Goal: Information Seeking & Learning: Check status

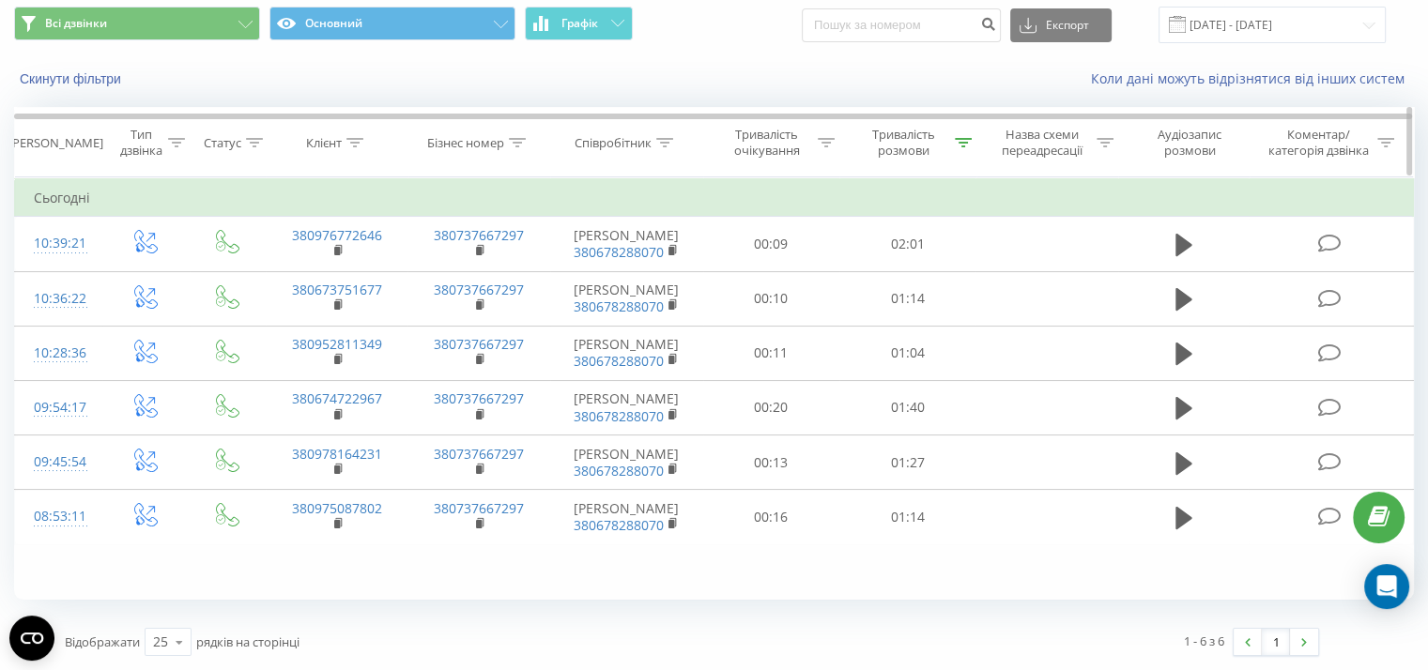
scroll to position [94, 0]
click at [961, 138] on icon at bounding box center [963, 142] width 17 height 9
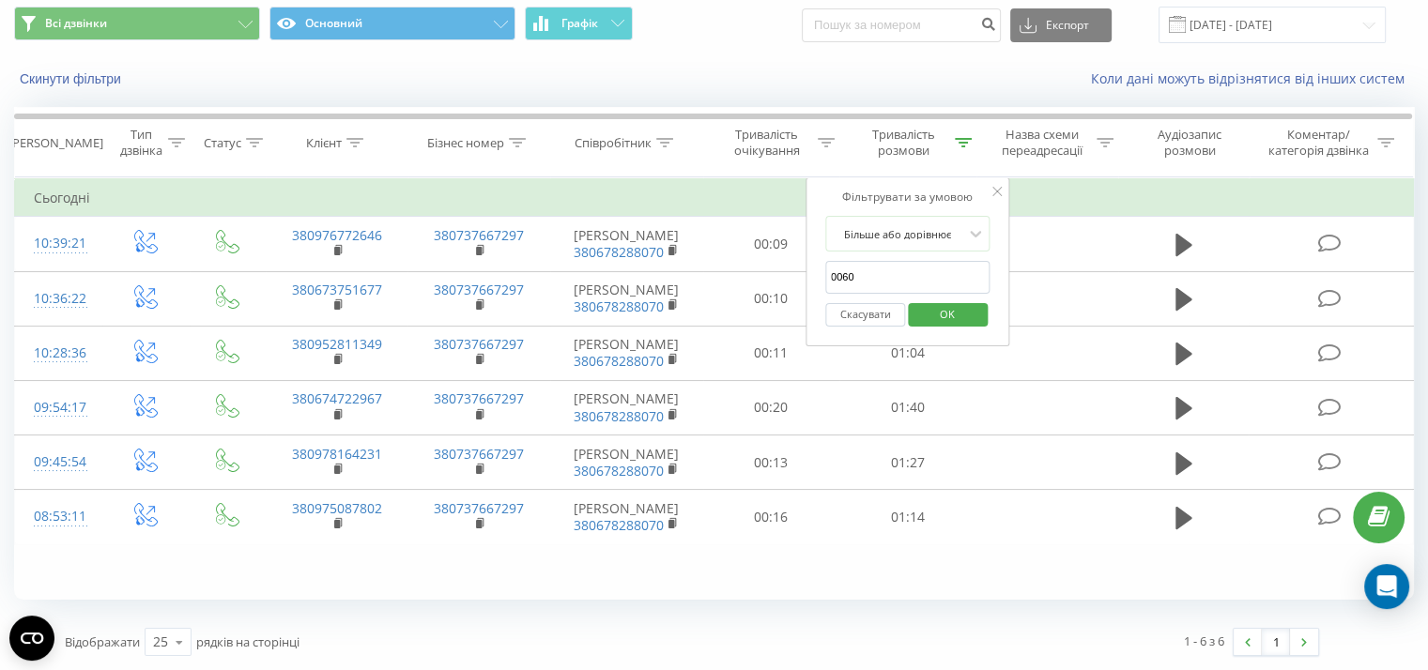
click at [972, 299] on span "OK" at bounding box center [947, 313] width 53 height 29
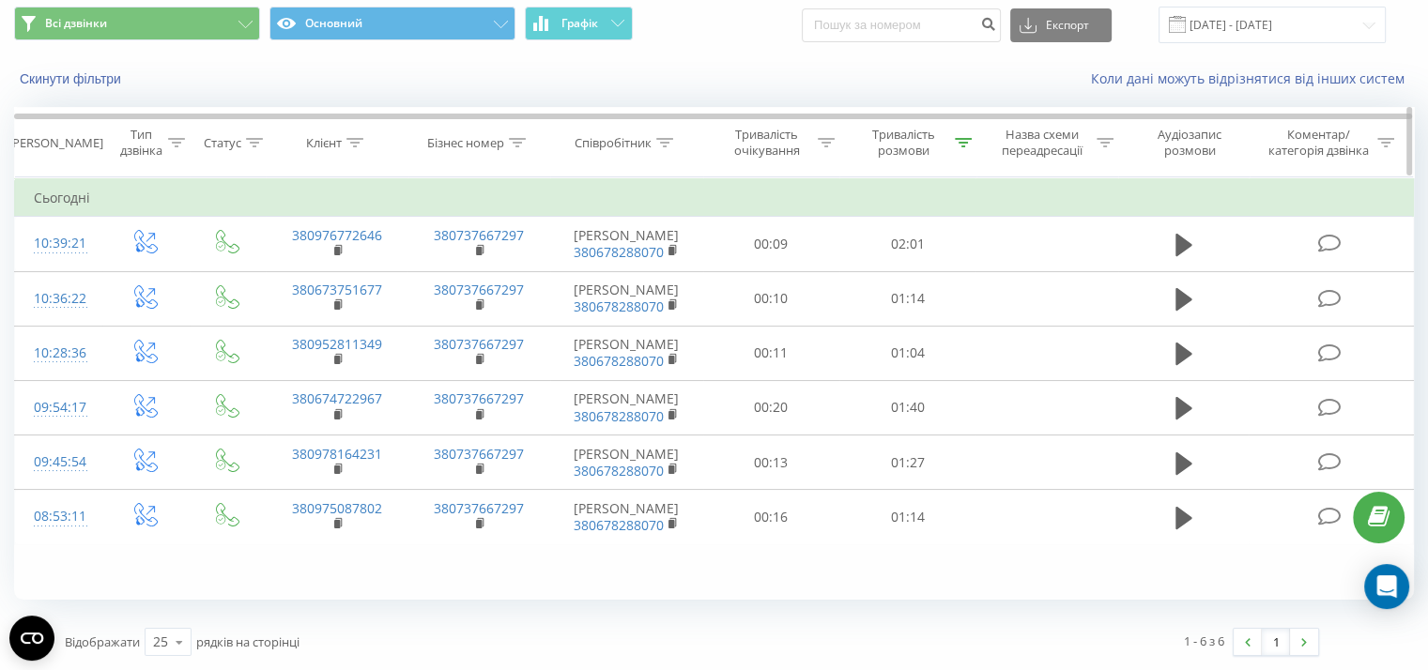
click at [958, 138] on icon at bounding box center [963, 142] width 17 height 9
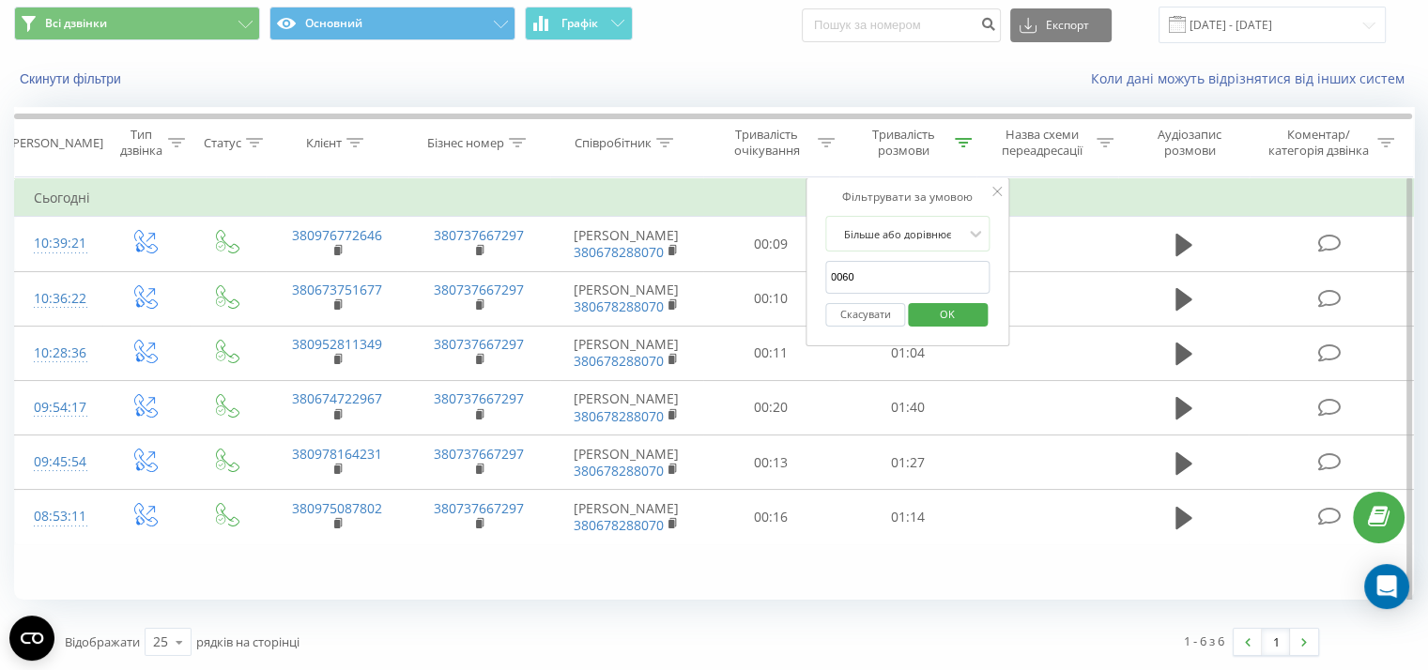
click at [954, 299] on span "OK" at bounding box center [947, 313] width 53 height 29
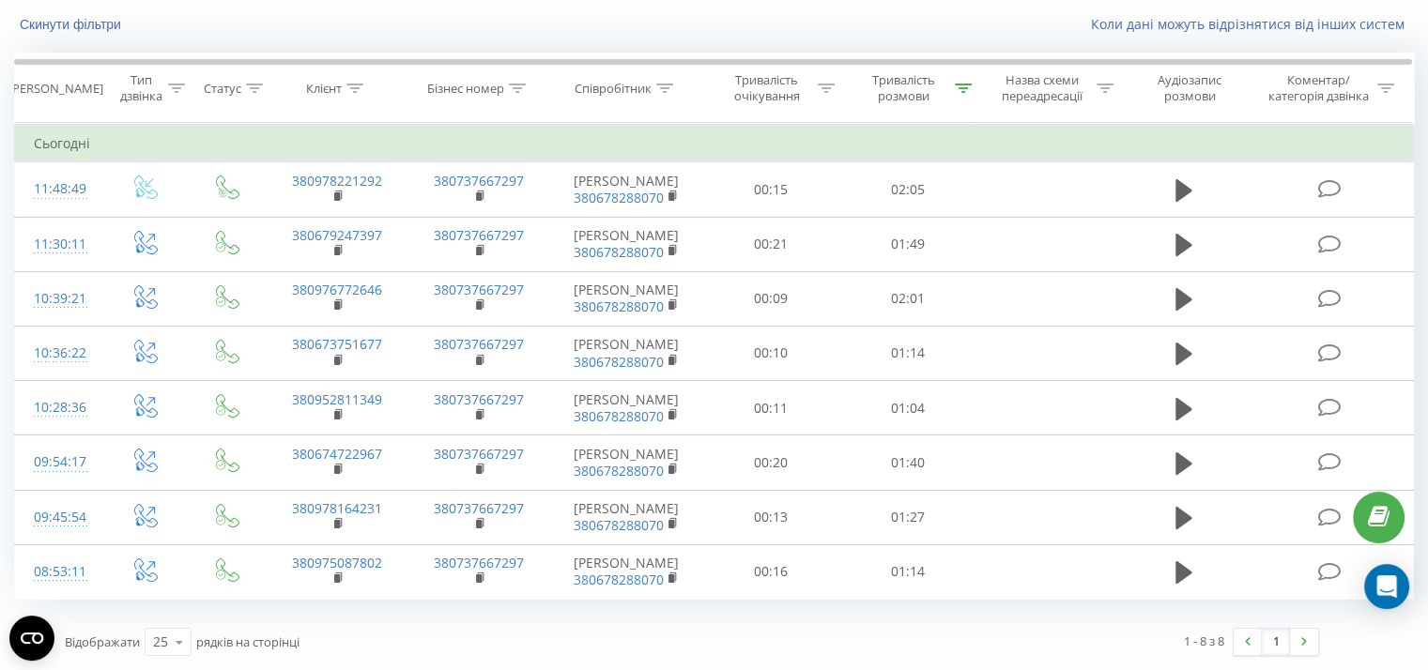
scroll to position [231, 0]
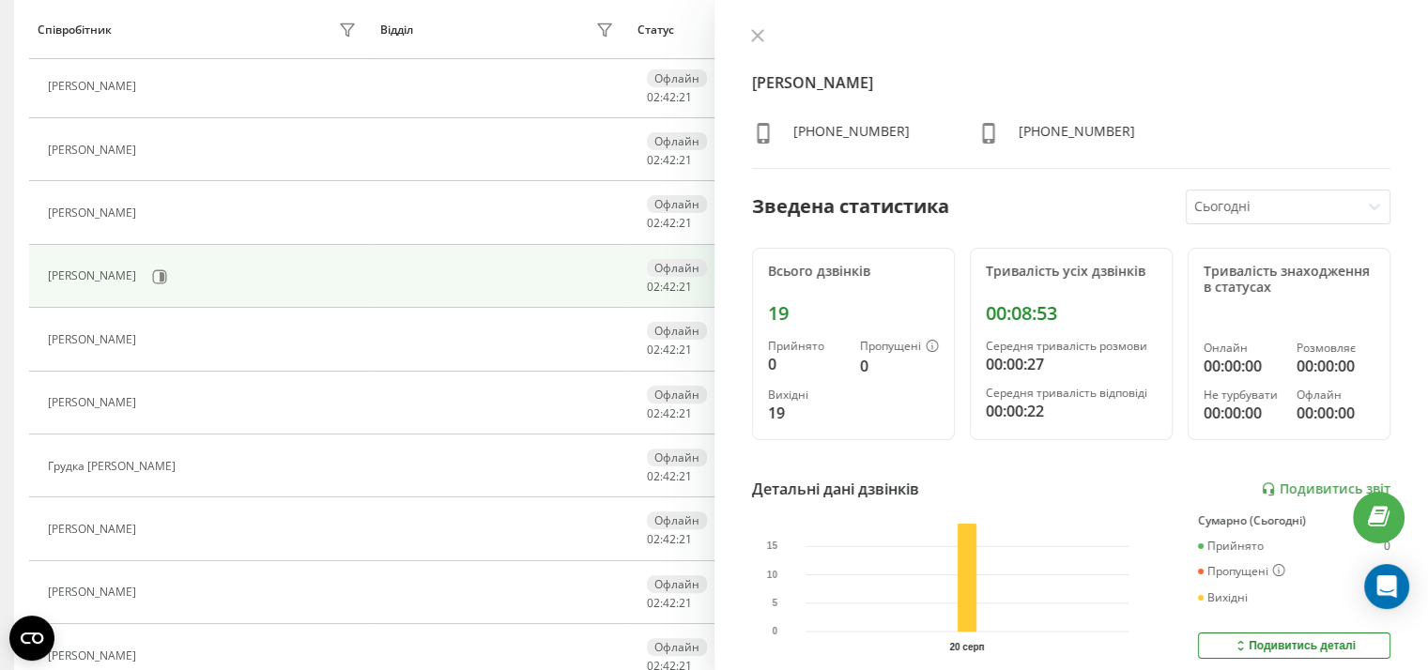
scroll to position [497, 0]
click at [755, 38] on icon at bounding box center [757, 35] width 13 height 13
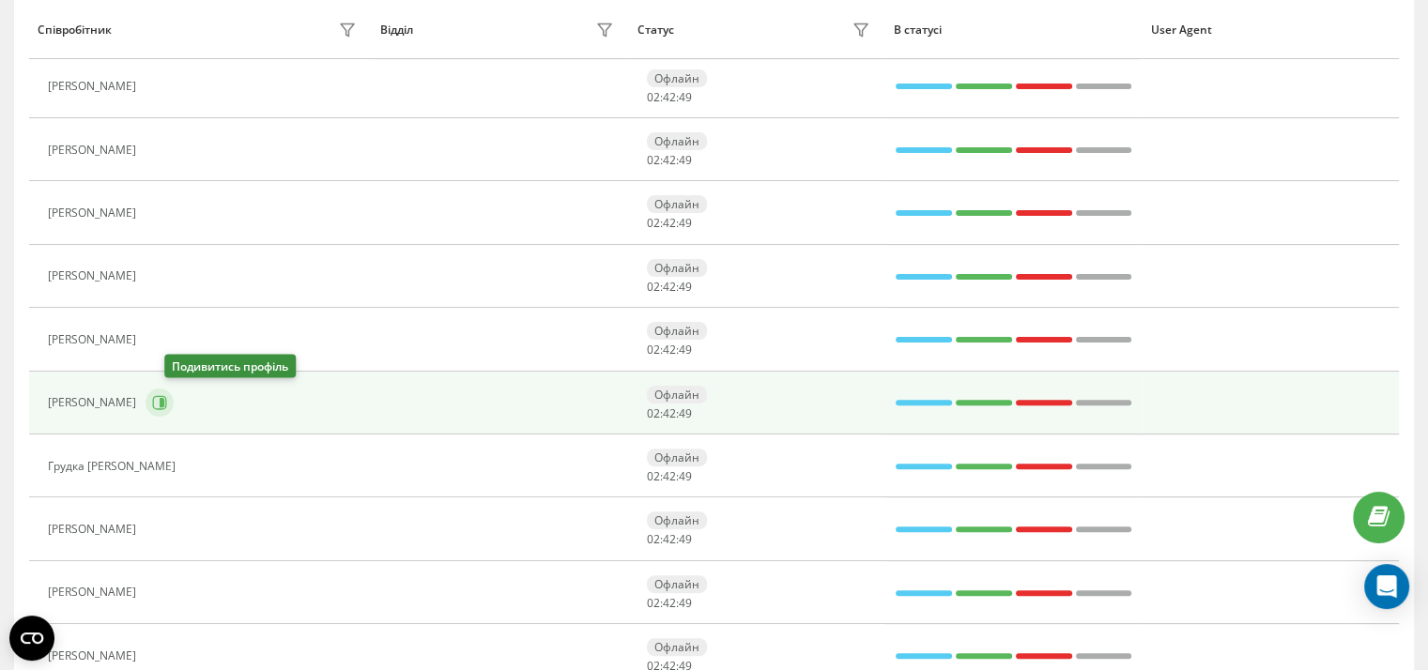
click at [167, 405] on icon at bounding box center [159, 402] width 15 height 15
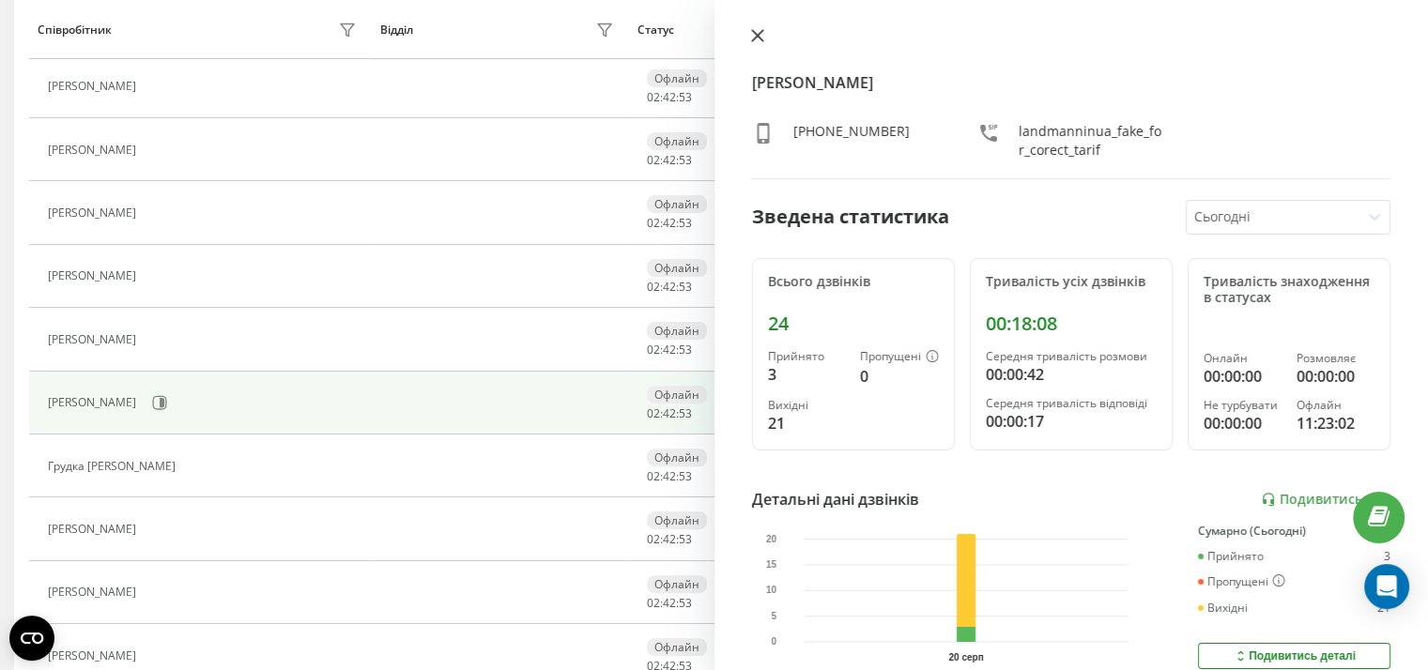
click at [758, 36] on icon at bounding box center [756, 35] width 11 height 11
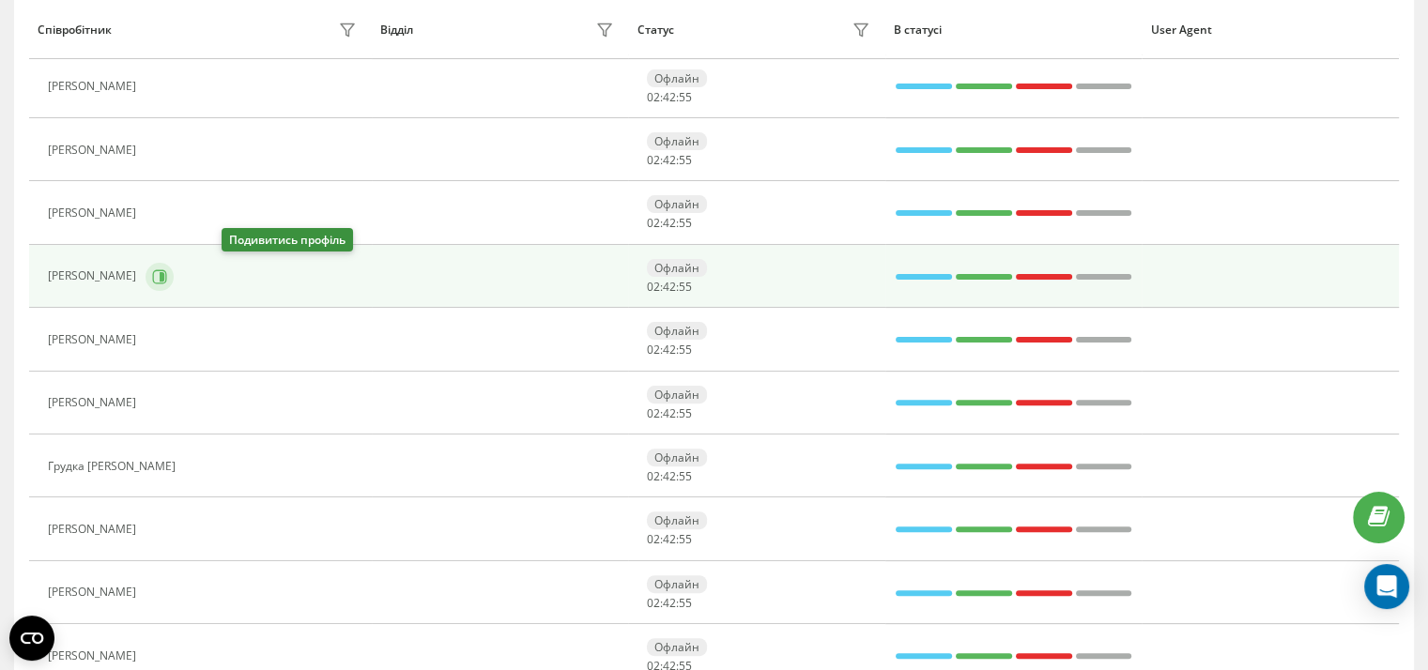
click at [164, 271] on icon at bounding box center [162, 275] width 5 height 9
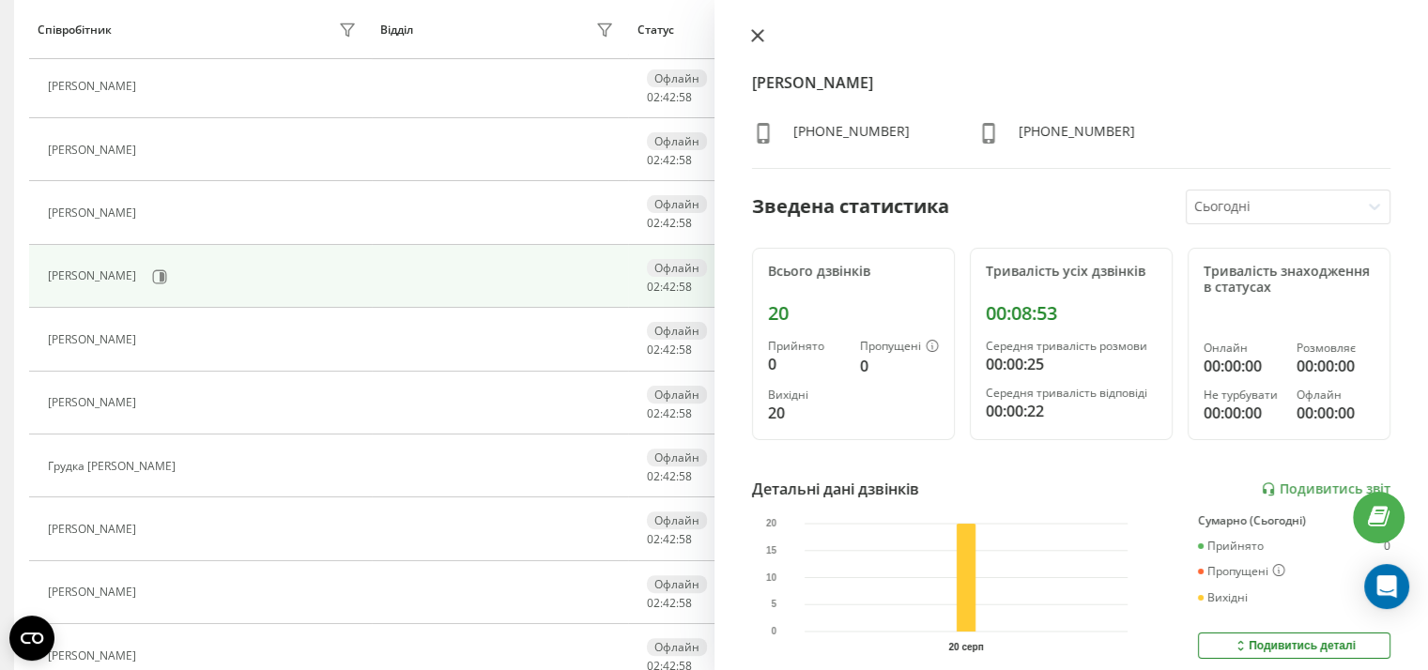
click at [754, 37] on icon at bounding box center [757, 35] width 13 height 13
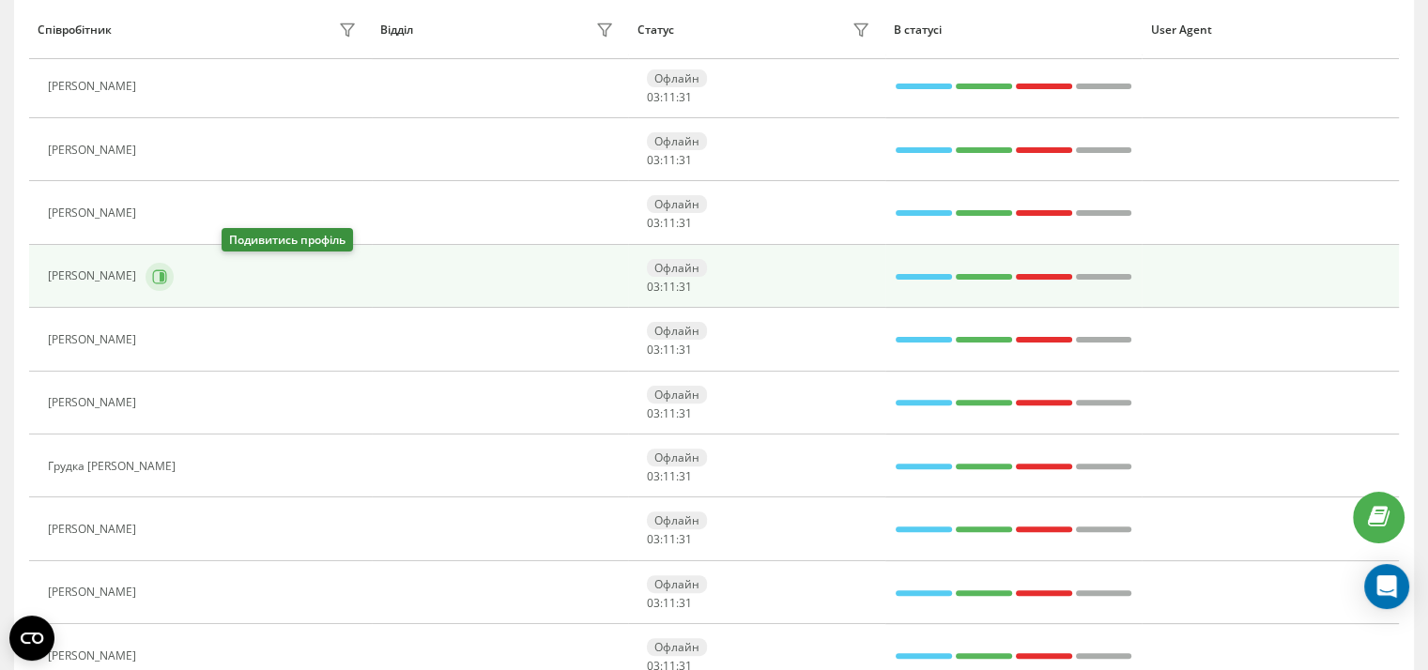
click at [164, 276] on icon at bounding box center [162, 275] width 5 height 9
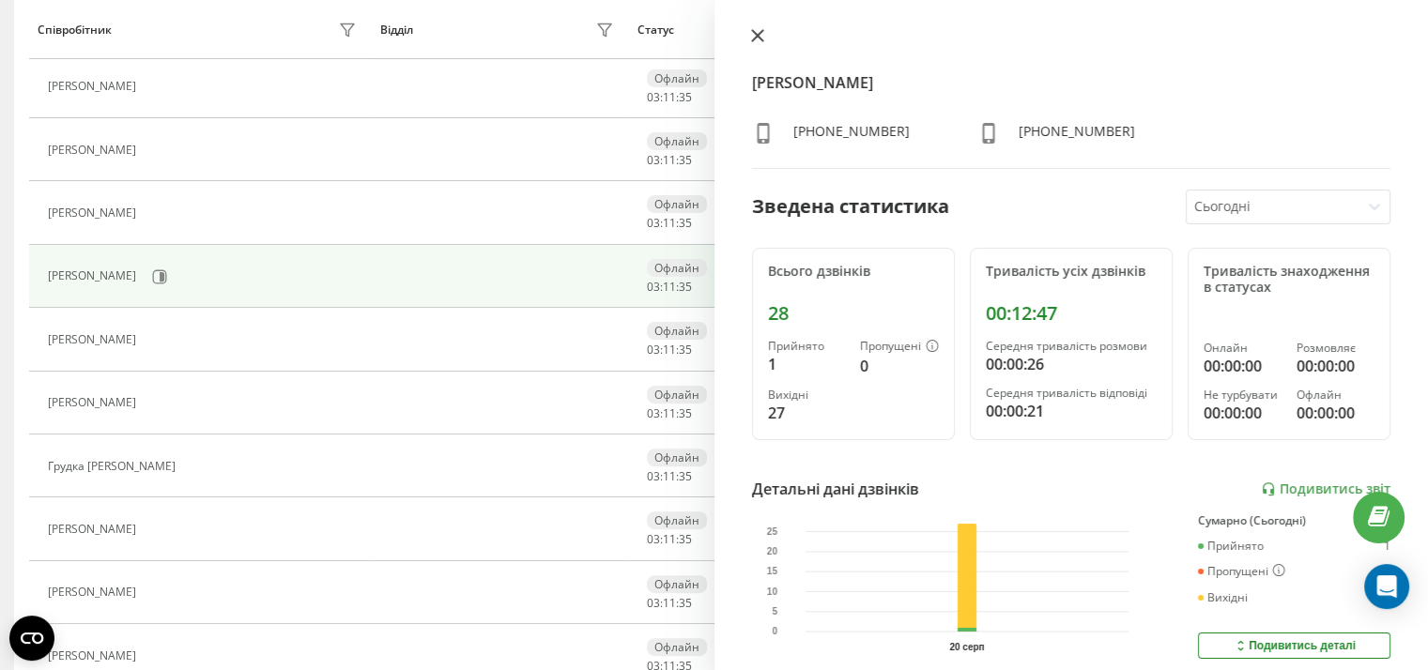
click at [758, 31] on icon at bounding box center [757, 35] width 13 height 13
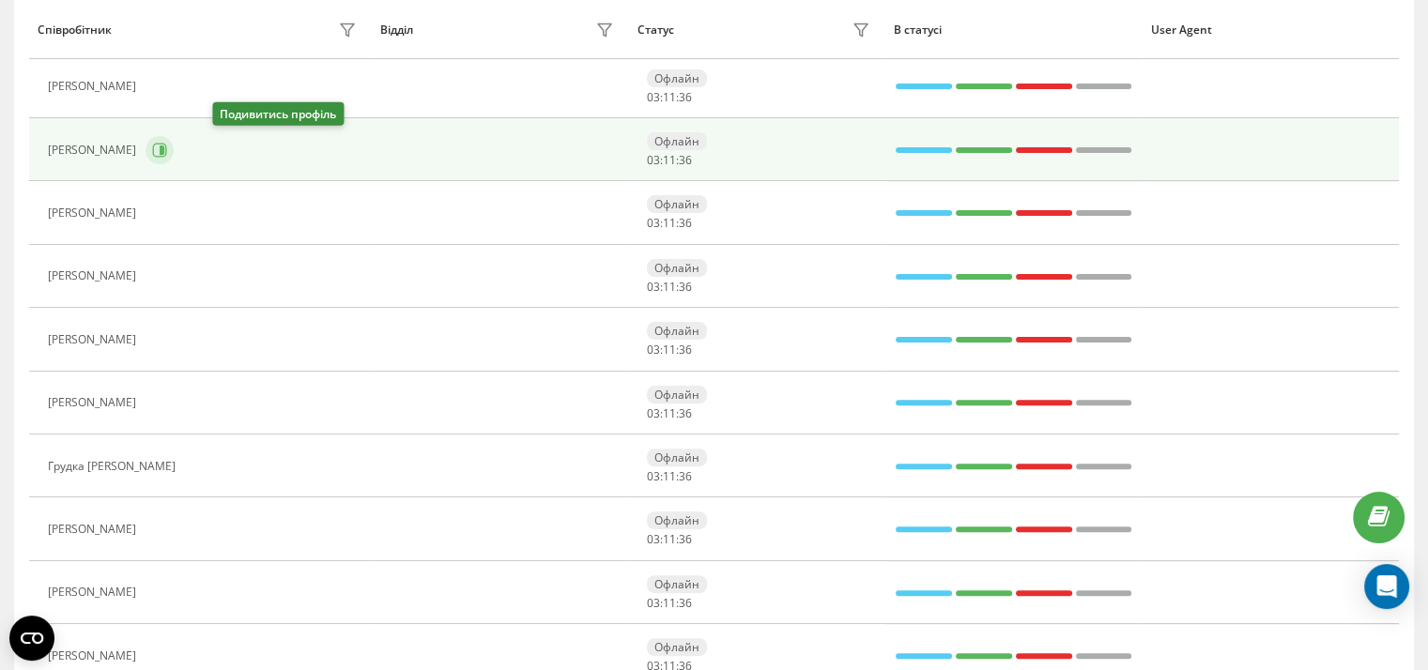
click at [167, 145] on icon at bounding box center [160, 150] width 14 height 14
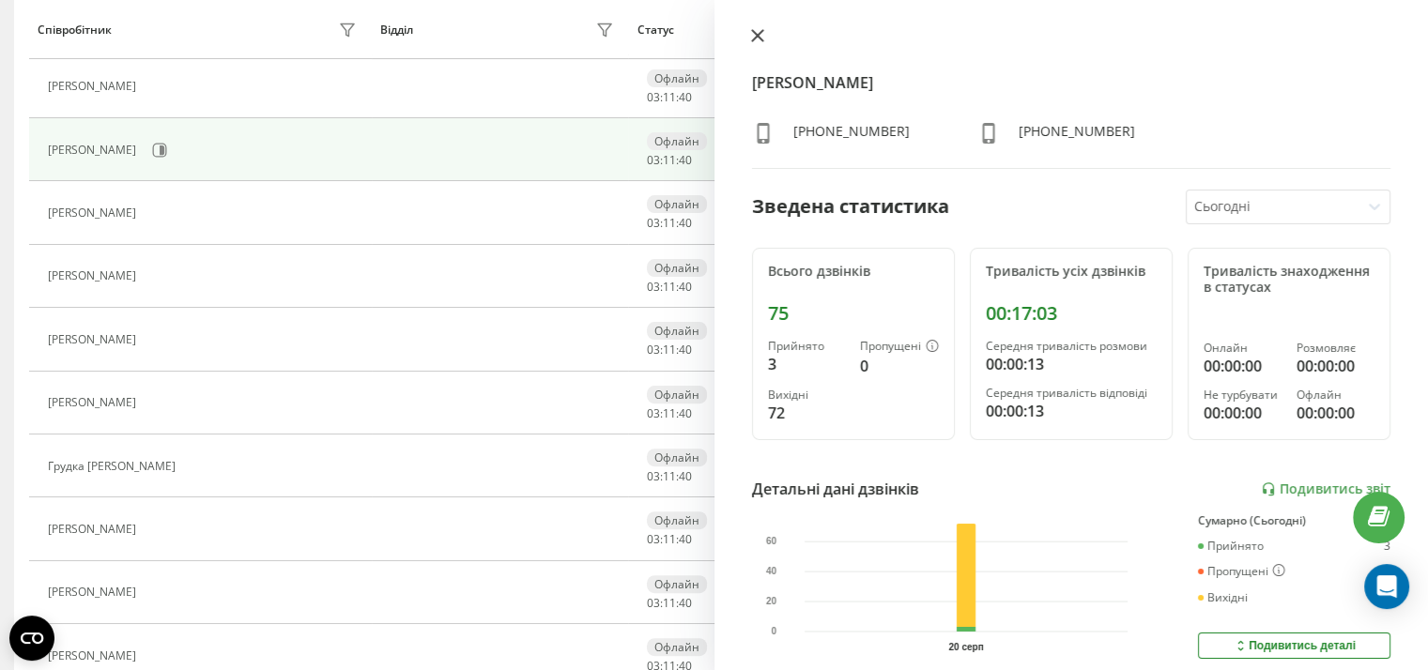
click at [758, 34] on icon at bounding box center [756, 35] width 11 height 11
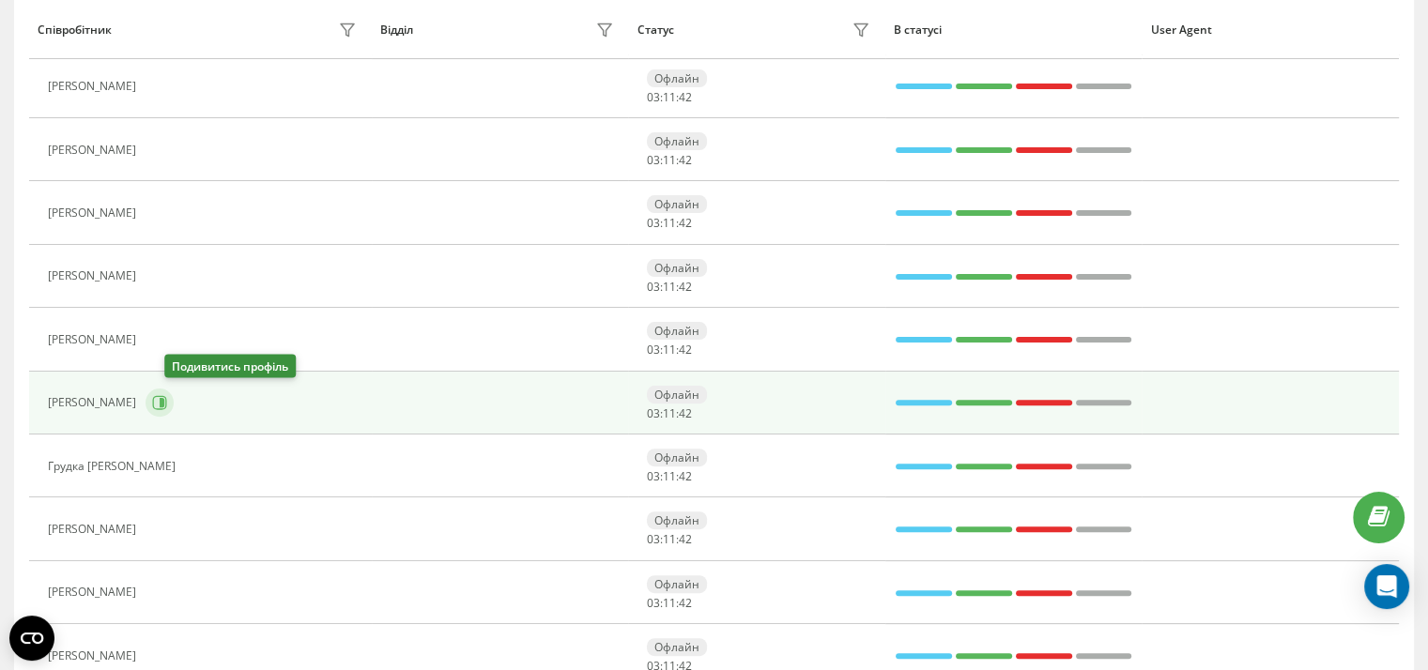
click at [164, 402] on icon at bounding box center [162, 402] width 5 height 9
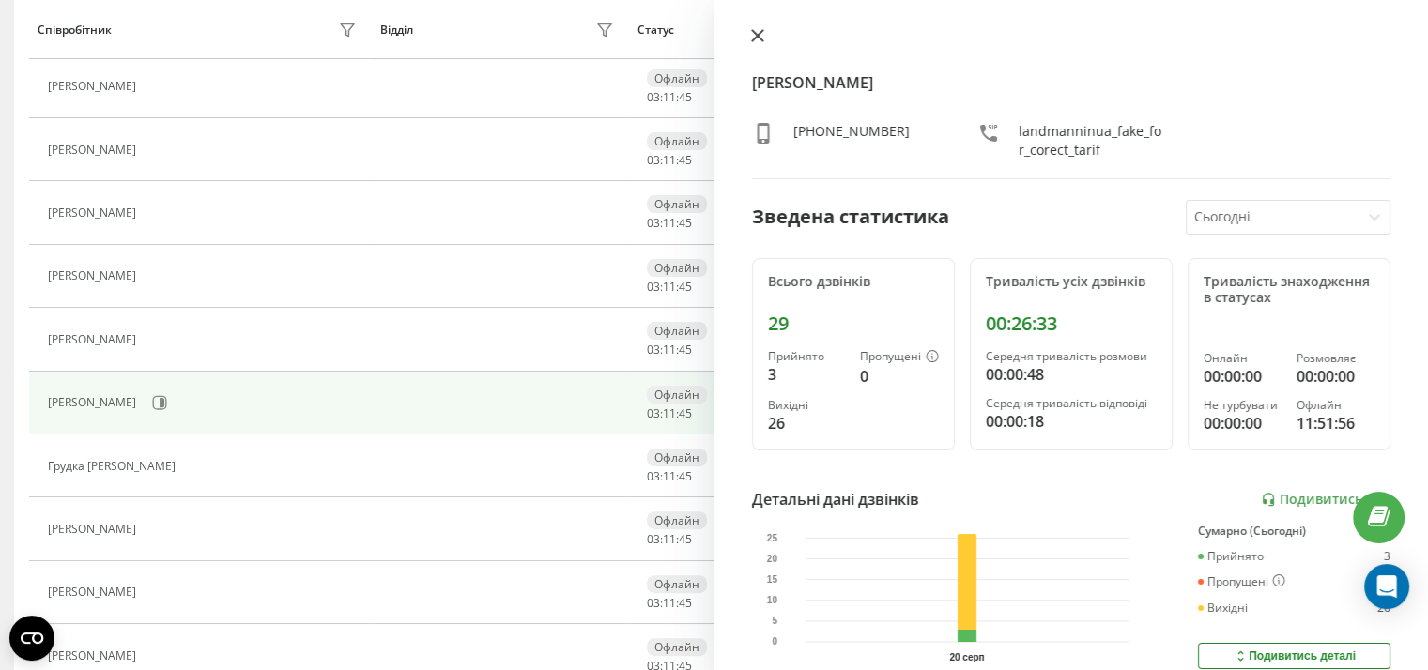
click at [759, 37] on icon at bounding box center [756, 35] width 11 height 11
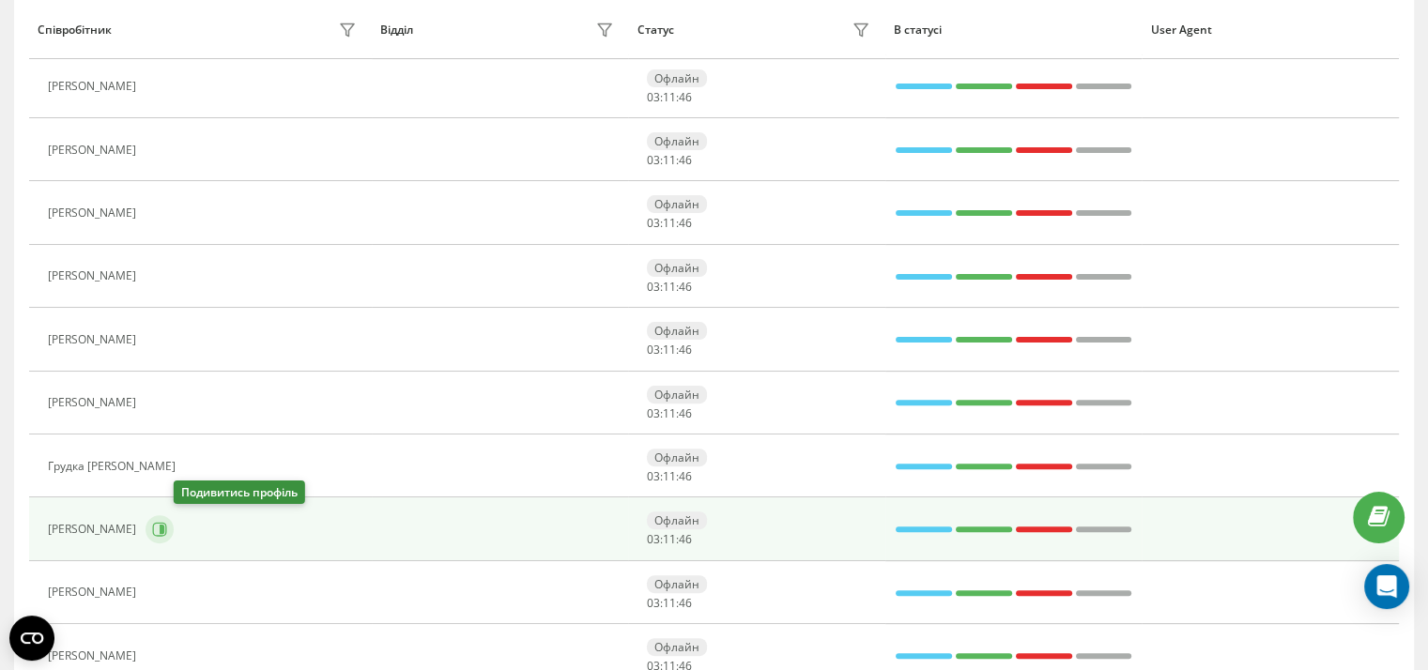
click at [167, 525] on icon at bounding box center [159, 529] width 15 height 15
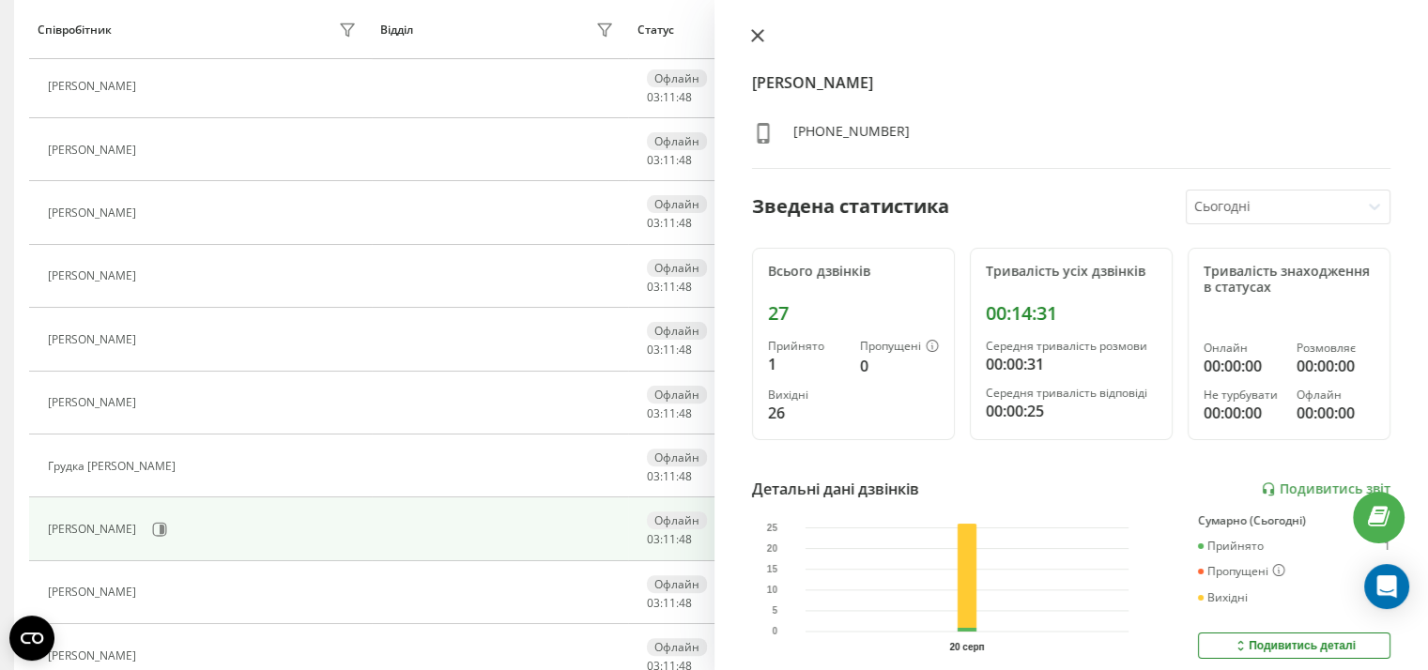
click at [759, 33] on icon at bounding box center [756, 35] width 11 height 11
